Goal: Check status: Check status

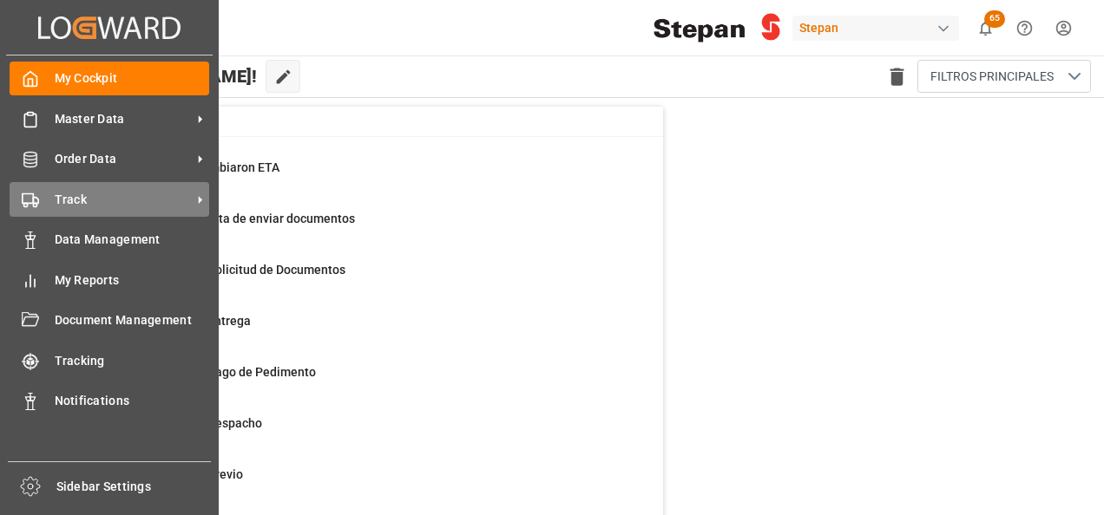
click at [47, 201] on div "Track Track" at bounding box center [110, 199] width 200 height 34
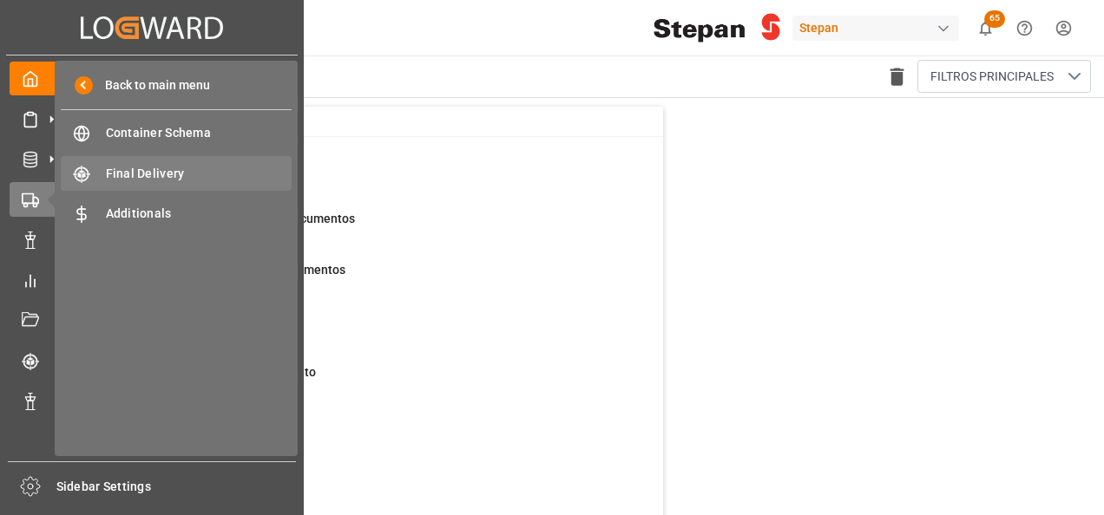
click at [157, 168] on span "Final Delivery" at bounding box center [199, 174] width 187 height 18
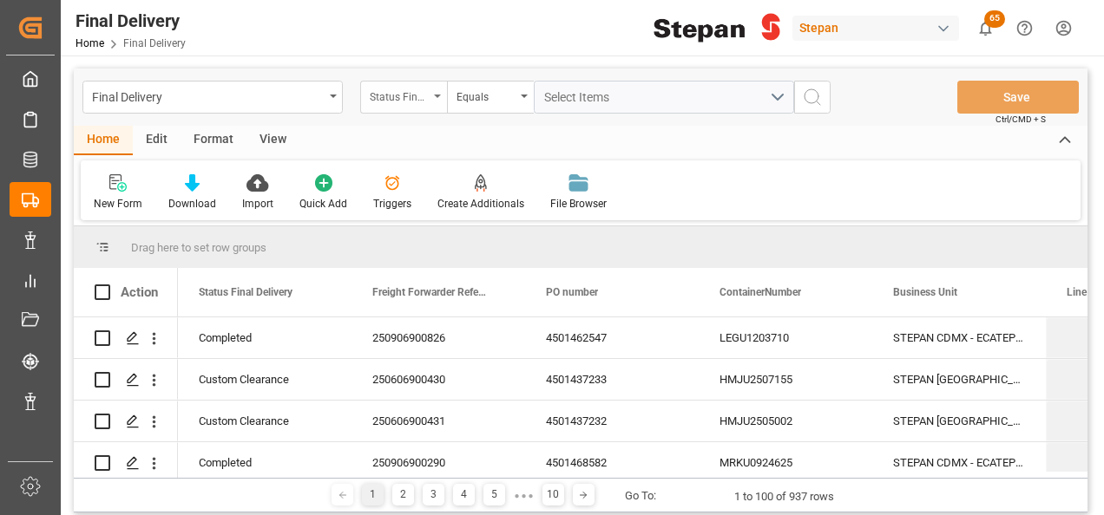
click at [437, 92] on div "Status Final Delivery" at bounding box center [403, 97] width 87 height 33
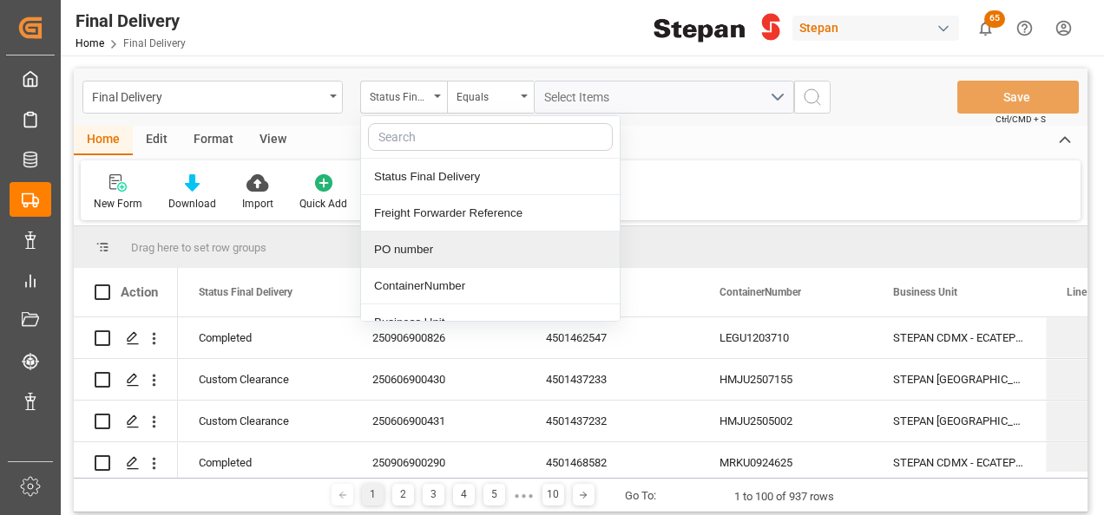
click at [425, 244] on div "PO number" at bounding box center [490, 250] width 259 height 36
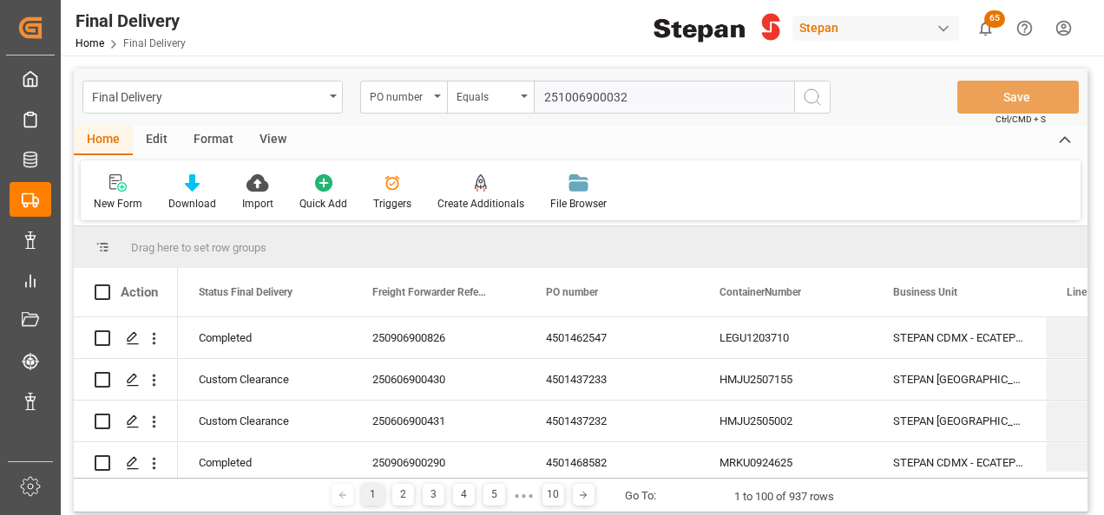
type input "251006900032"
click at [817, 100] on circle "search button" at bounding box center [811, 96] width 14 height 14
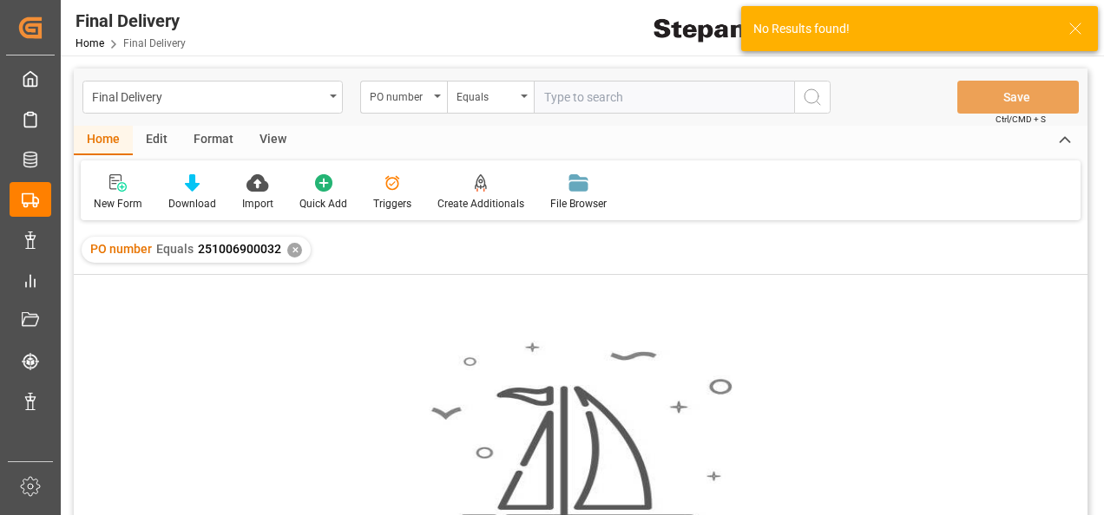
click at [292, 247] on div "✕" at bounding box center [294, 250] width 15 height 15
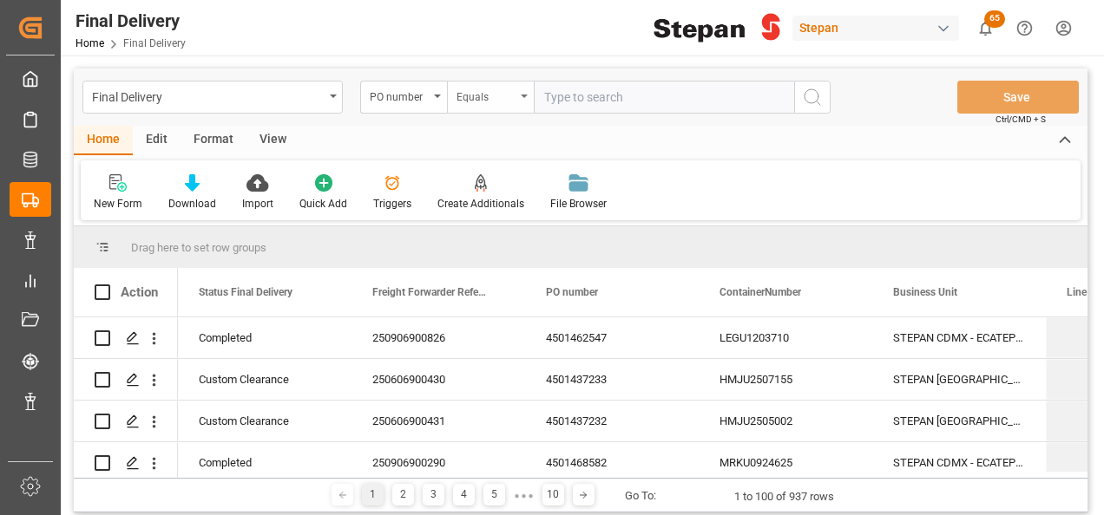
click at [526, 100] on div "Equals" at bounding box center [490, 97] width 87 height 33
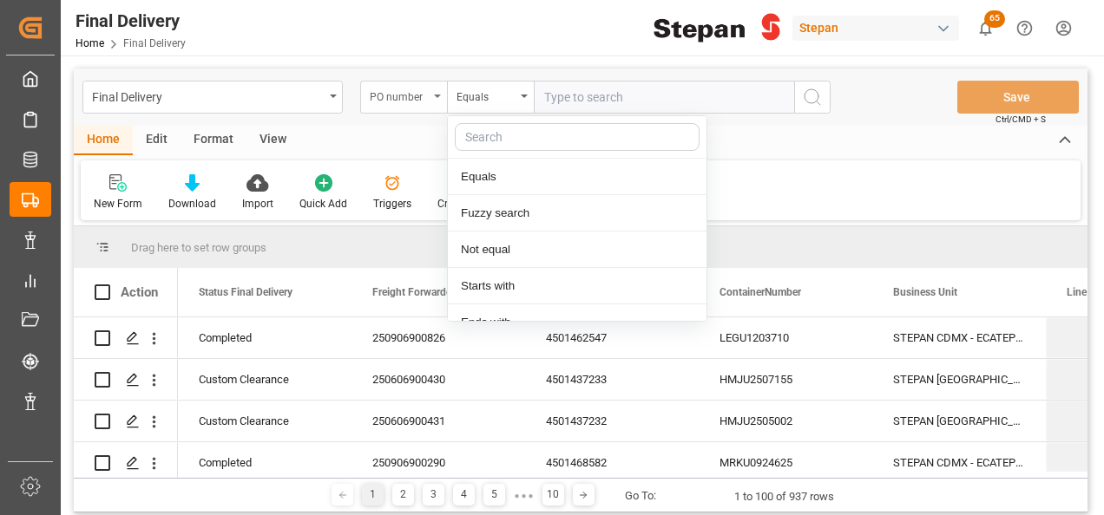
click at [432, 94] on div "PO number" at bounding box center [403, 97] width 87 height 33
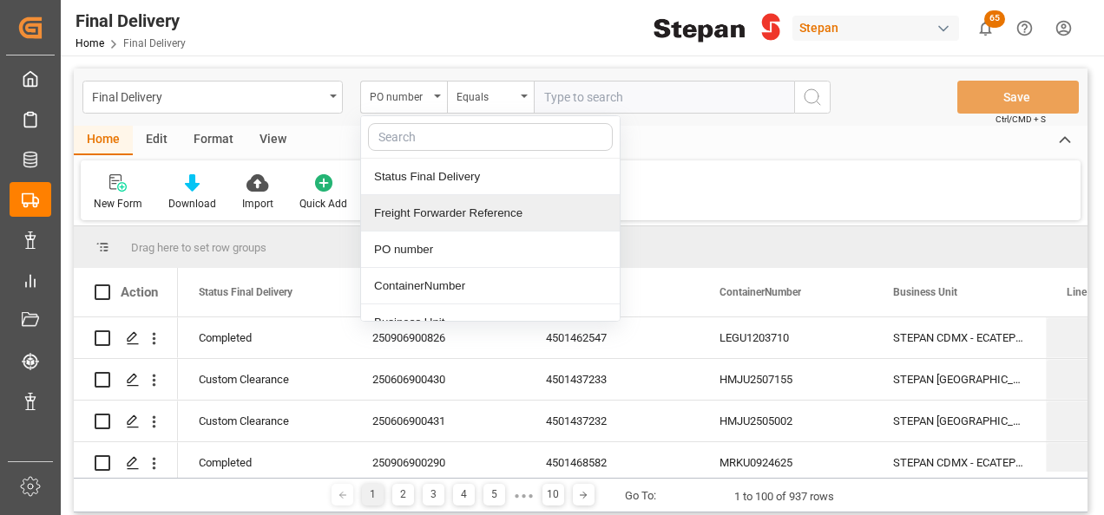
click at [410, 207] on div "Freight Forwarder Reference" at bounding box center [490, 213] width 259 height 36
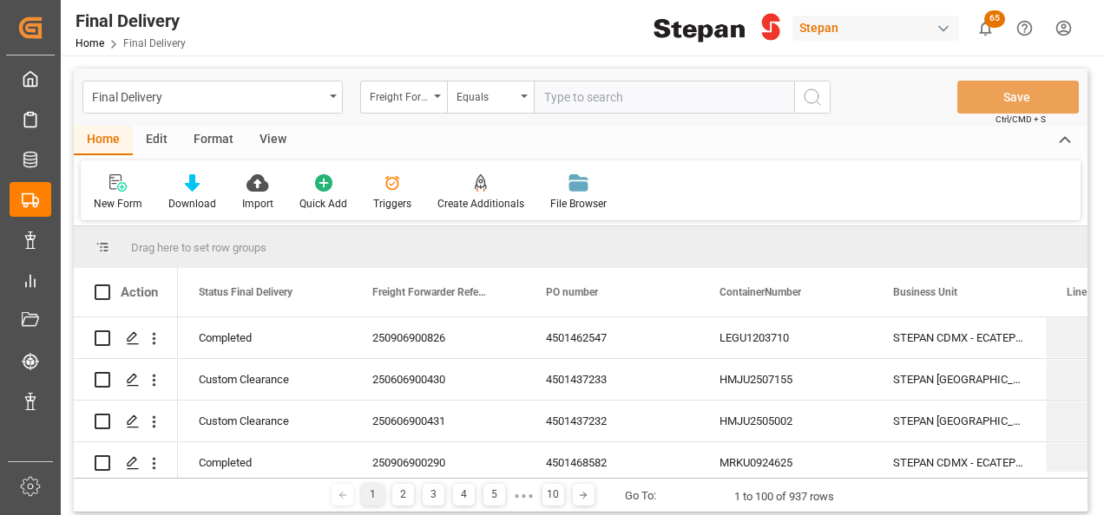
click at [555, 96] on input "text" at bounding box center [664, 97] width 260 height 33
paste input "251006900032"
type input "251006900032"
click at [817, 94] on circle "search button" at bounding box center [811, 96] width 14 height 14
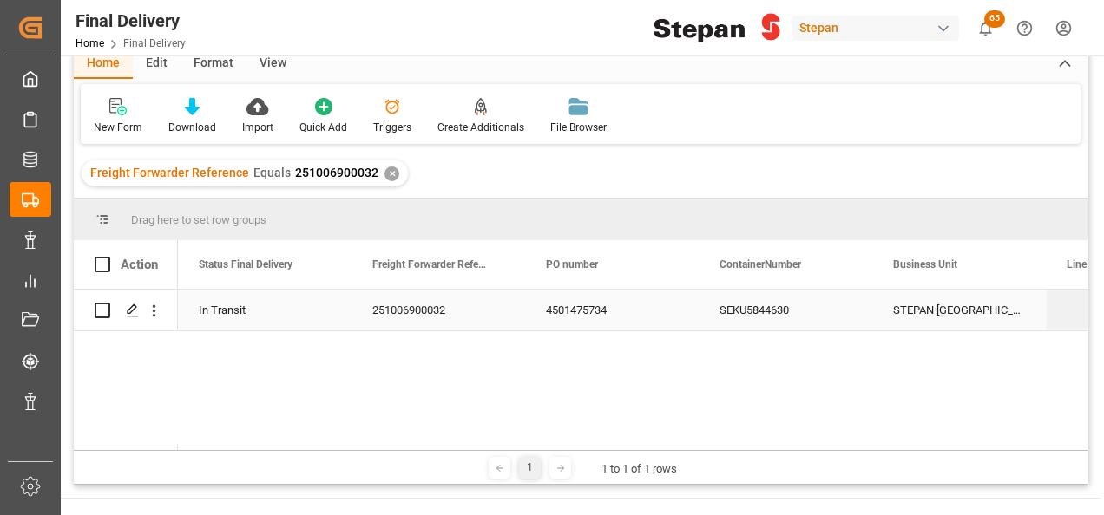
scroll to position [87, 0]
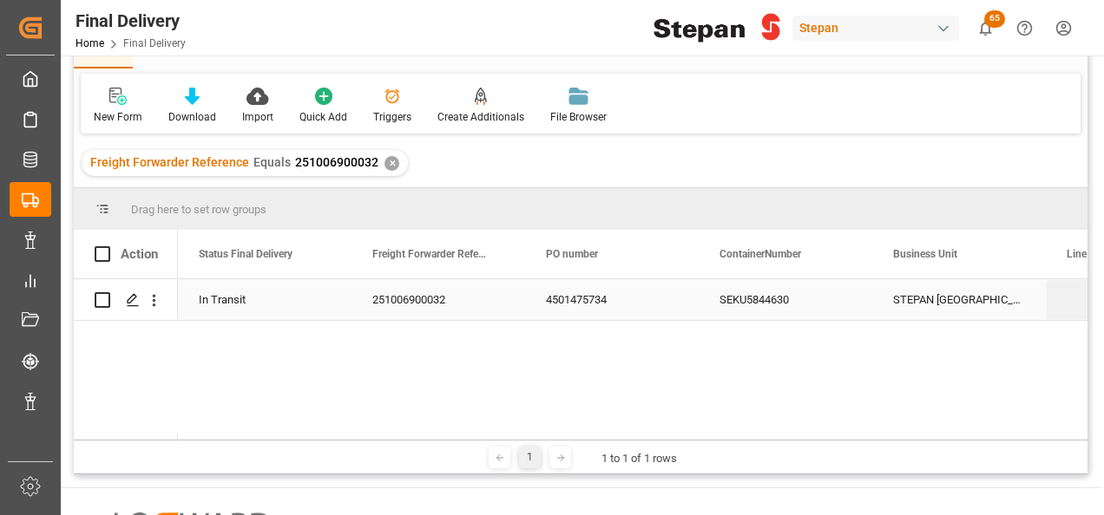
drag, startPoint x: 382, startPoint y: 292, endPoint x: 387, endPoint y: 278, distance: 15.6
click at [384, 291] on div "251006900032" at bounding box center [438, 299] width 174 height 41
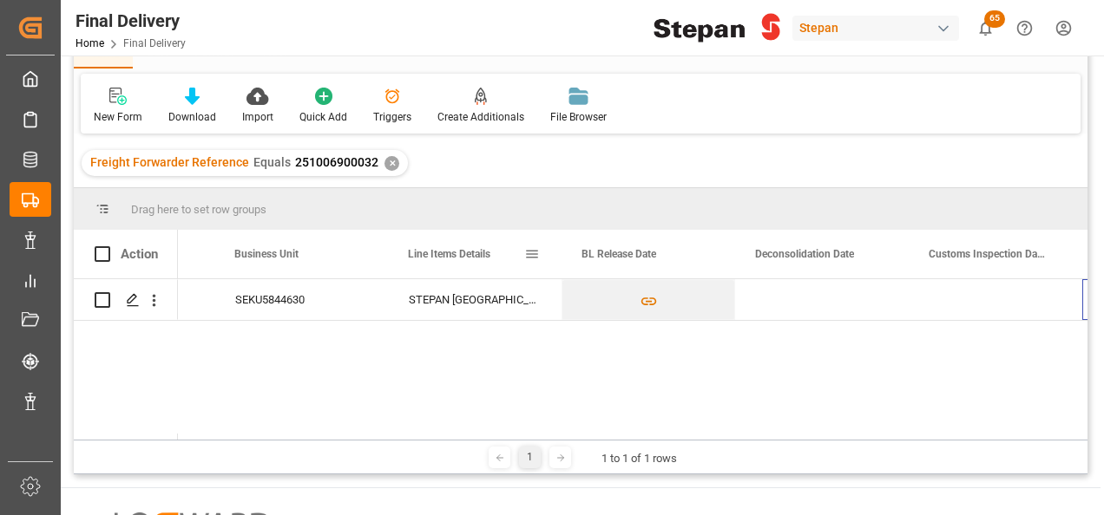
scroll to position [0, 659]
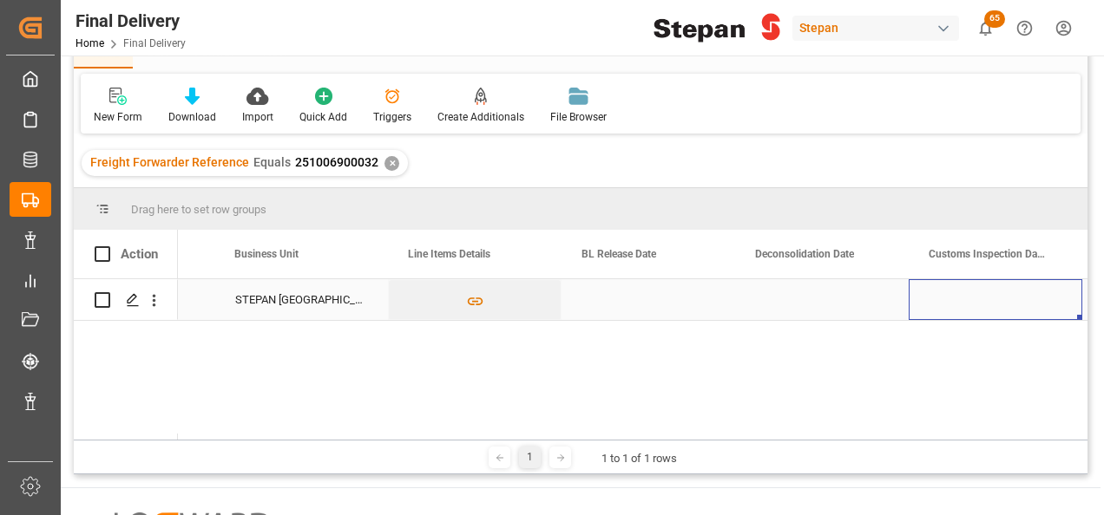
click at [625, 298] on div "Press SPACE to select this row." at bounding box center [648, 299] width 174 height 41
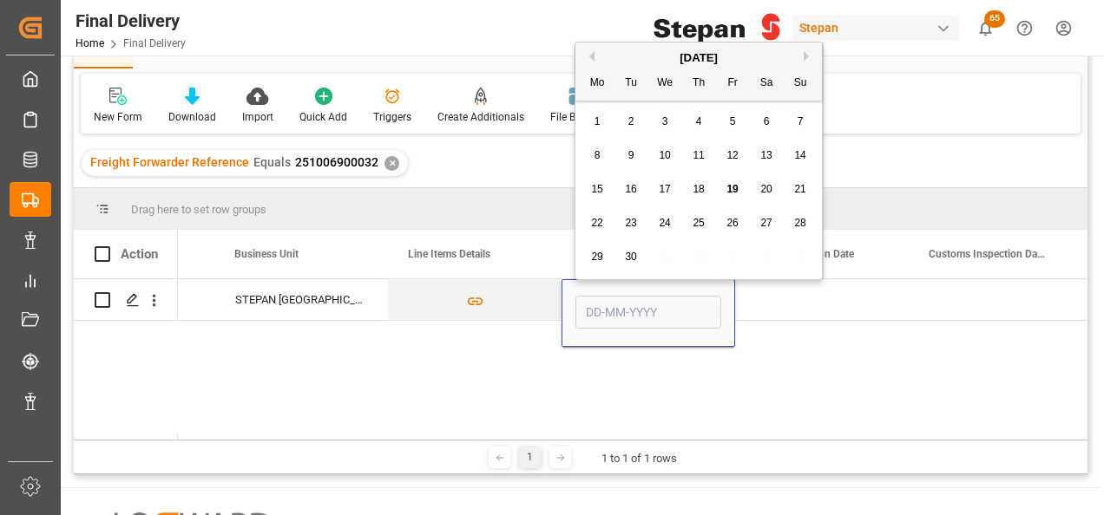
click at [729, 187] on span "19" at bounding box center [731, 189] width 11 height 12
type input "[DATE]"
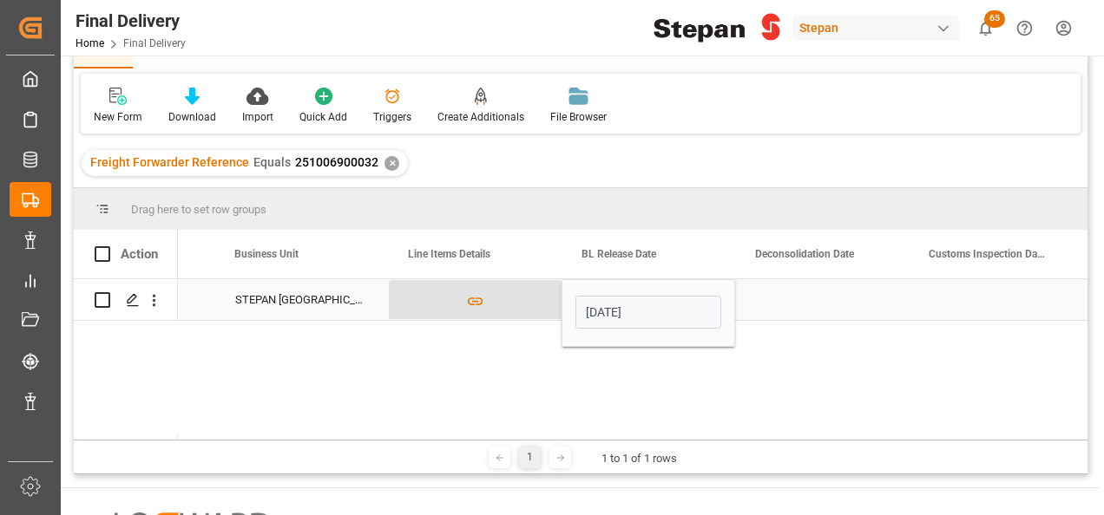
click at [511, 292] on button "Press SPACE to select this row." at bounding box center [475, 300] width 172 height 40
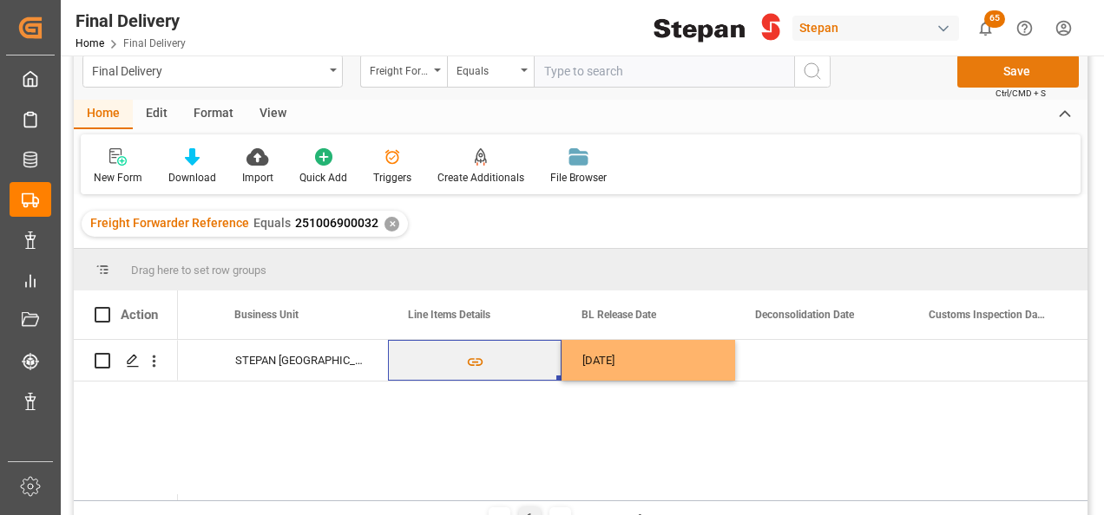
scroll to position [0, 0]
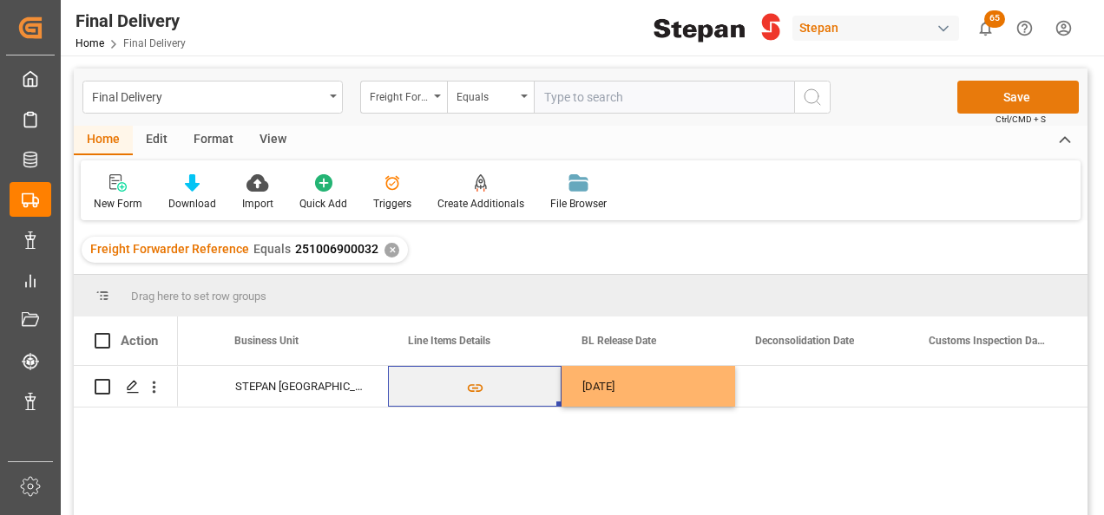
click at [996, 94] on body "Created by potrace 1.15, written by [PERSON_NAME] [DATE]-[DATE] Created by potr…" at bounding box center [552, 257] width 1104 height 515
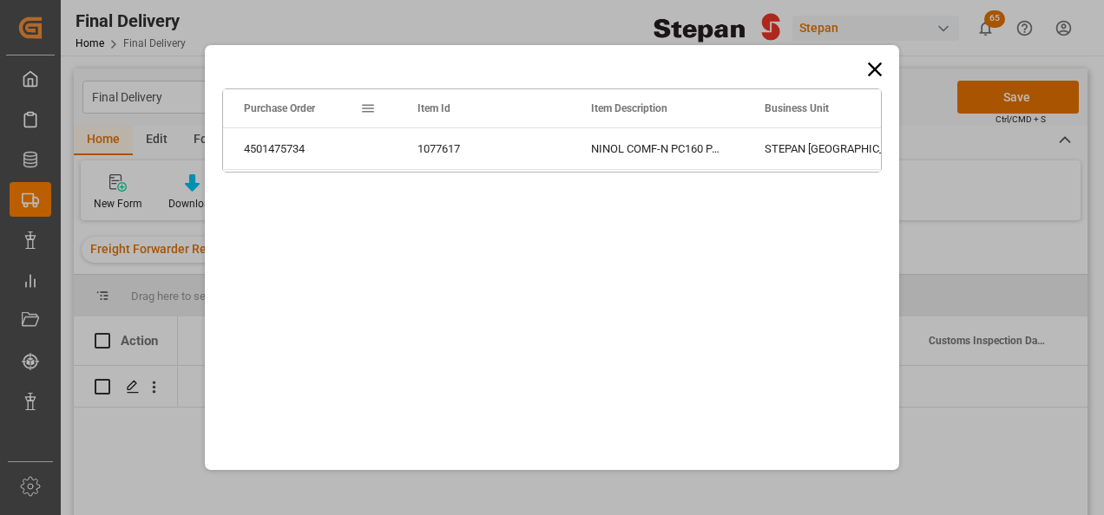
click at [870, 58] on icon at bounding box center [875, 69] width 24 height 24
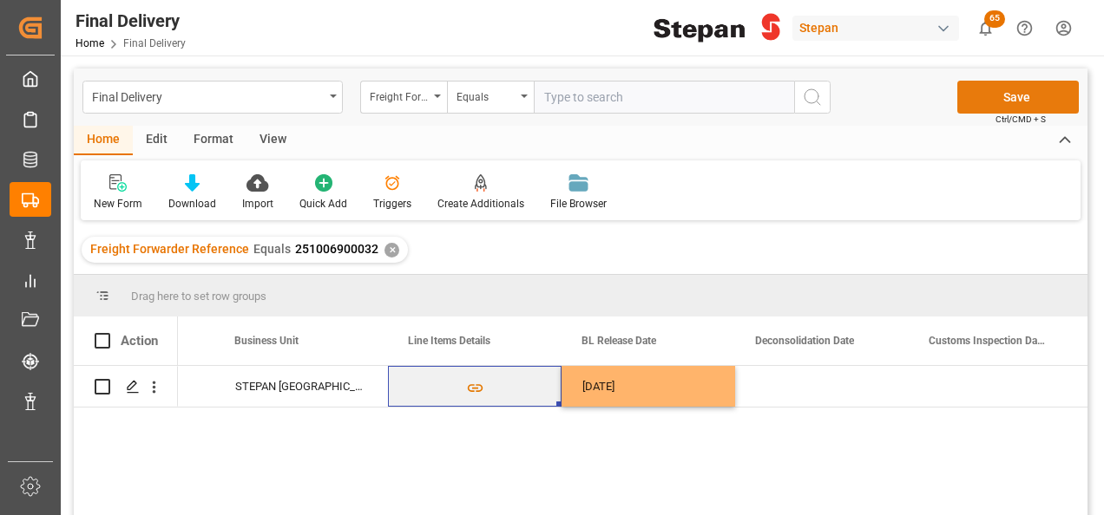
click at [1029, 87] on button "Save" at bounding box center [1017, 97] width 121 height 33
